Goal: Check status: Check status

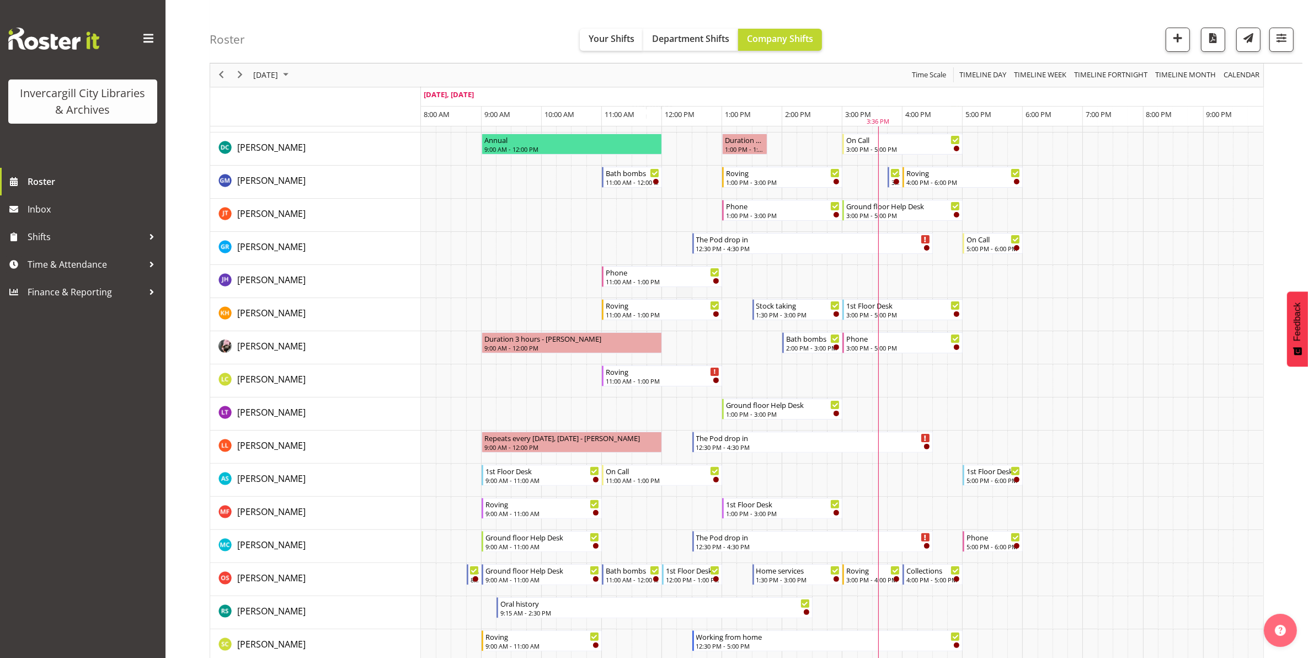
scroll to position [207, 0]
click at [42, 183] on span "Roster" at bounding box center [94, 181] width 132 height 17
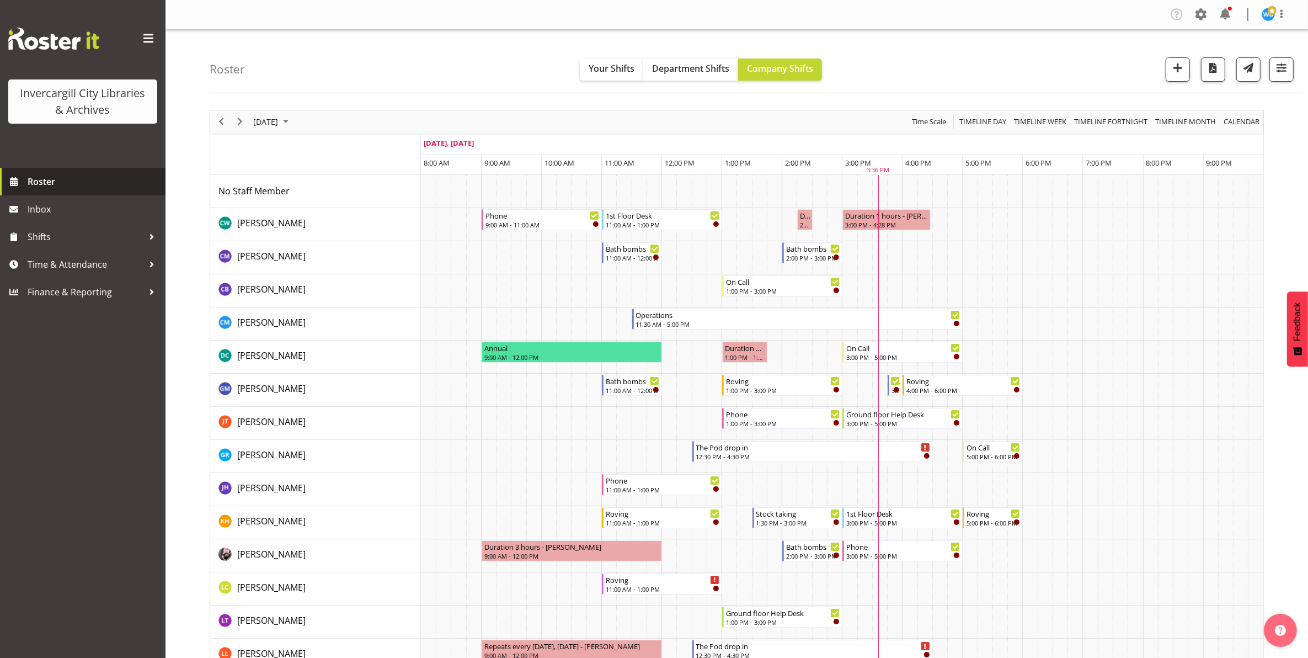
click at [40, 185] on span "Roster" at bounding box center [94, 181] width 132 height 17
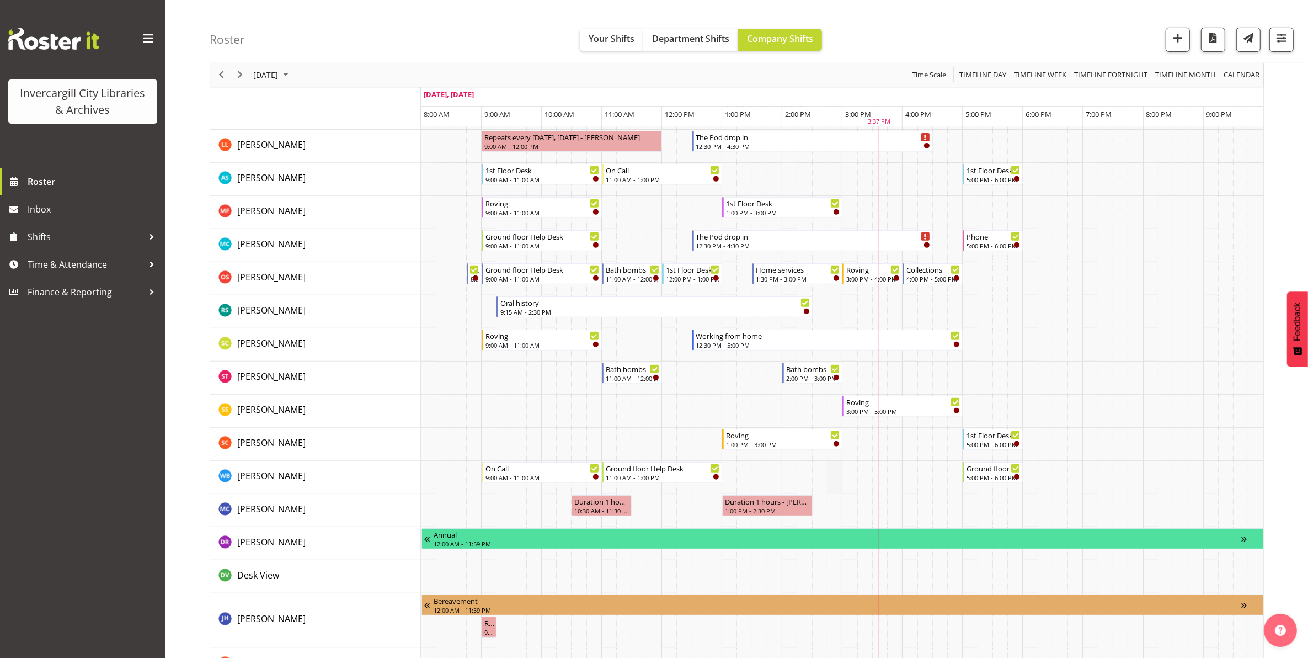
scroll to position [414, 0]
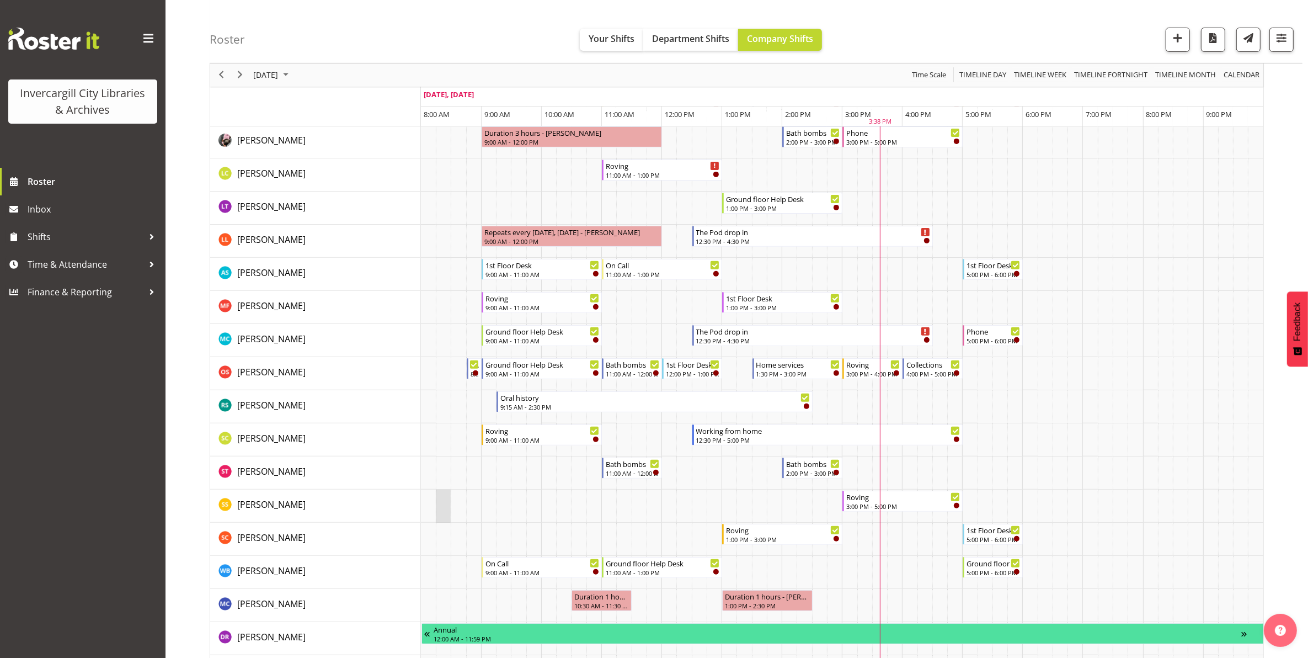
click at [437, 494] on td "Timeline Day of October 2, 2025" at bounding box center [443, 505] width 15 height 33
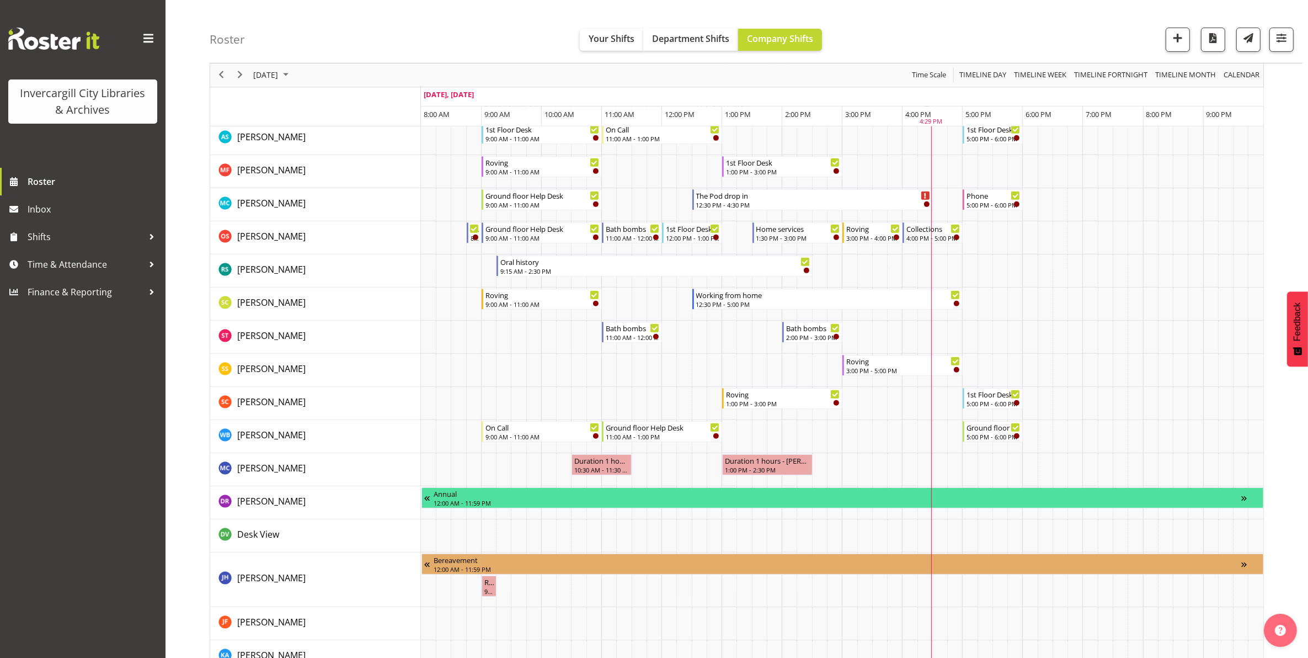
scroll to position [552, 0]
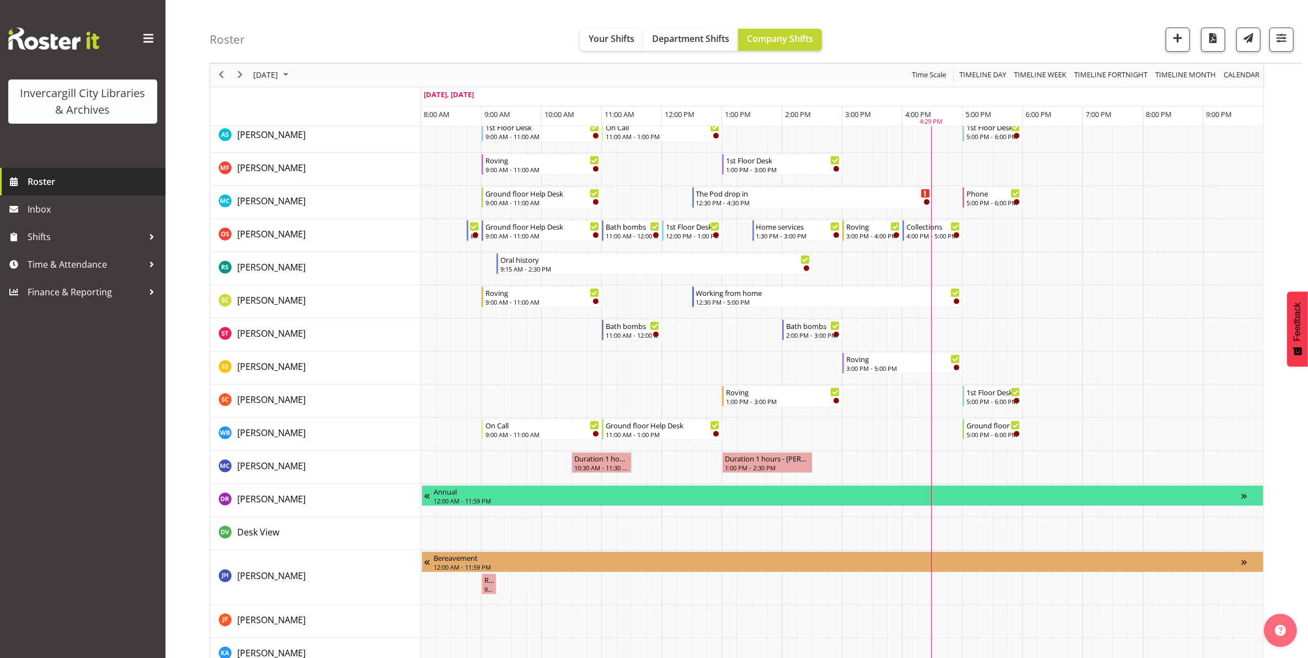
click at [38, 180] on span "Roster" at bounding box center [94, 181] width 132 height 17
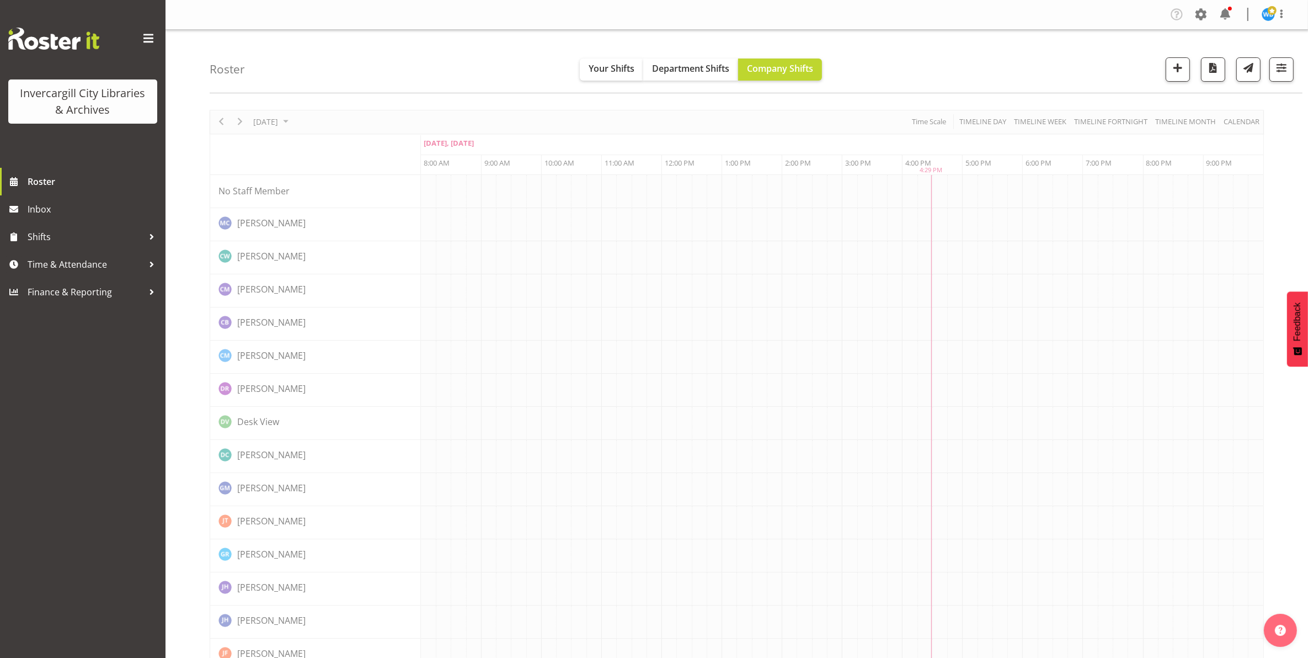
click at [36, 186] on span "Roster" at bounding box center [94, 181] width 132 height 17
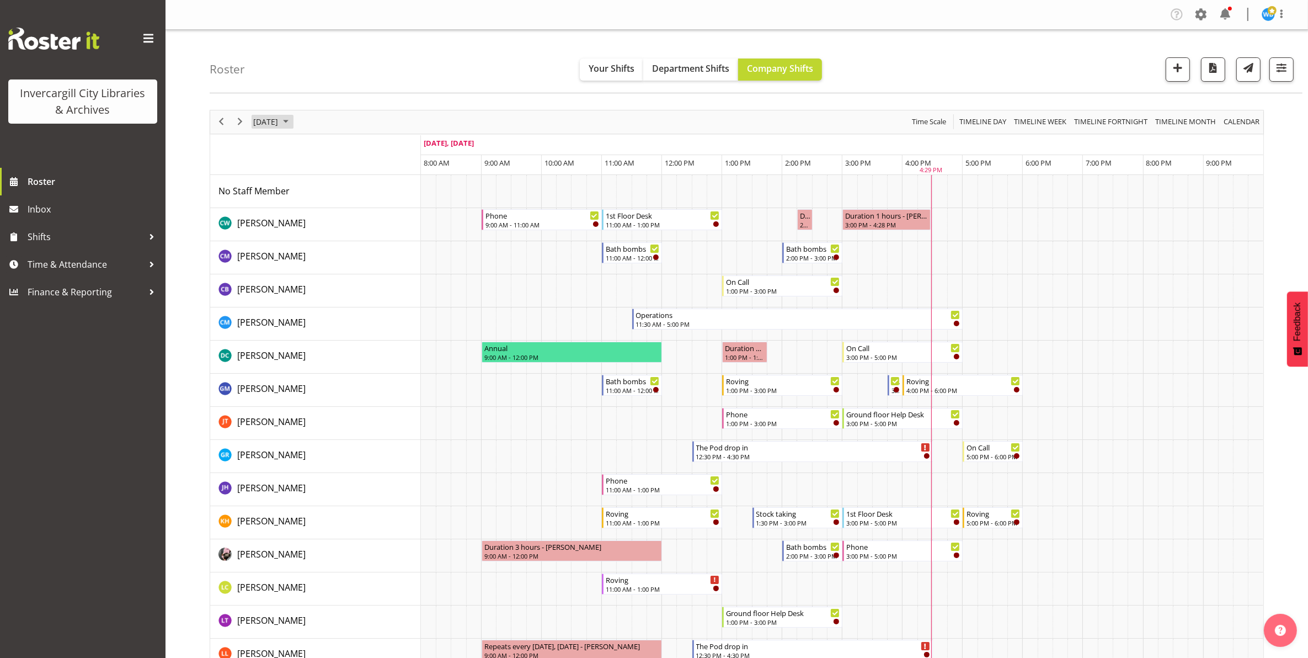
click at [266, 121] on span "[DATE]" at bounding box center [265, 122] width 27 height 14
click at [349, 188] on span "3" at bounding box center [353, 187] width 17 height 17
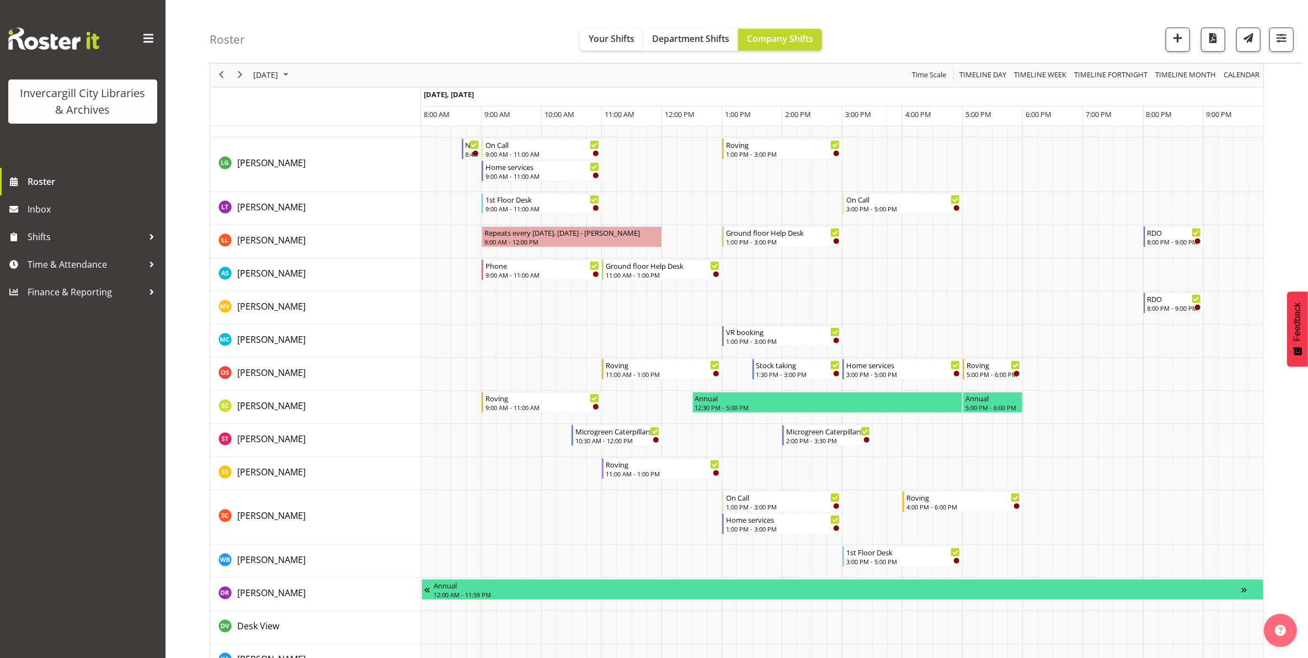
scroll to position [621, 0]
